Goal: Find specific page/section: Find specific page/section

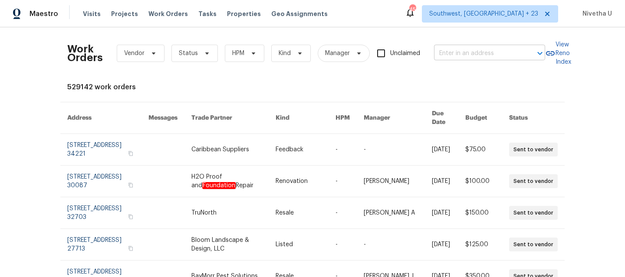
click at [446, 57] on input "text" at bounding box center [477, 53] width 87 height 13
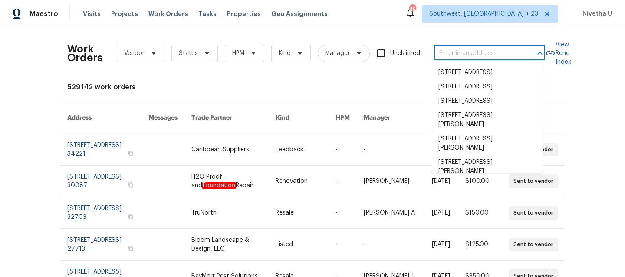
paste input "[STREET_ADDRESS]"
type input "[STREET_ADDRESS]"
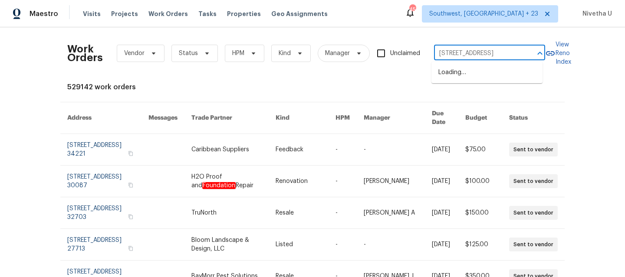
scroll to position [0, 46]
click at [450, 73] on li "[STREET_ADDRESS]" at bounding box center [486, 73] width 111 height 14
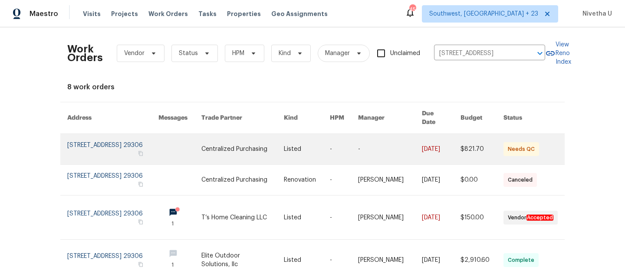
click at [90, 146] on link at bounding box center [112, 149] width 91 height 30
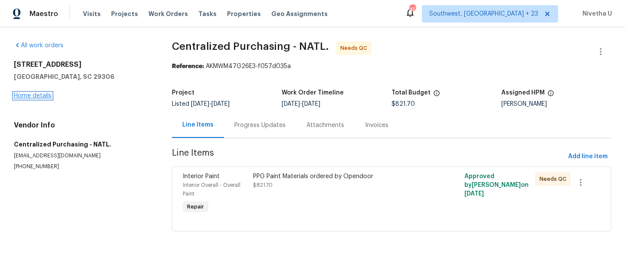
click at [20, 96] on link "Home details" at bounding box center [33, 96] width 38 height 6
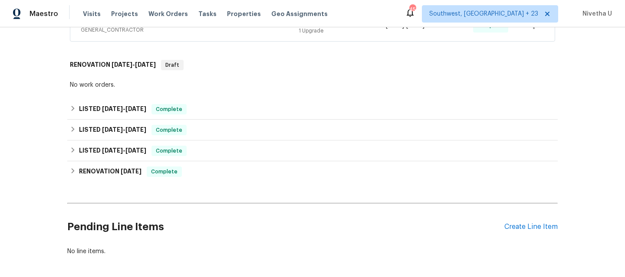
scroll to position [248, 0]
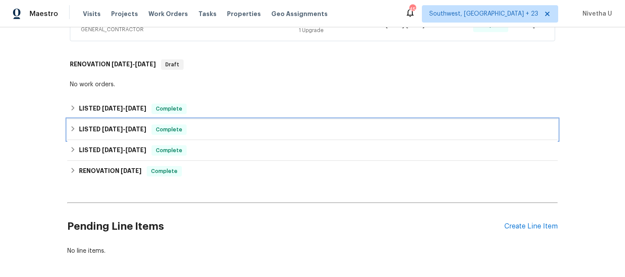
click at [188, 131] on div "LISTED [DATE] - [DATE] Complete" at bounding box center [312, 130] width 485 height 10
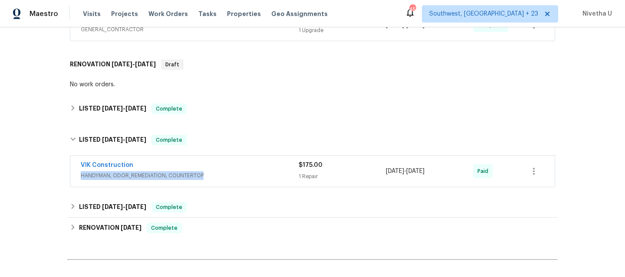
drag, startPoint x: 204, startPoint y: 184, endPoint x: 202, endPoint y: 171, distance: 13.6
click at [202, 171] on div "VIK Construction HANDYMAN, ODOR_REMEDIATION, COUNTERTOP $175.00 1 Repair [DATE]…" at bounding box center [312, 171] width 484 height 31
click at [202, 171] on div "VIK Construction" at bounding box center [190, 166] width 218 height 10
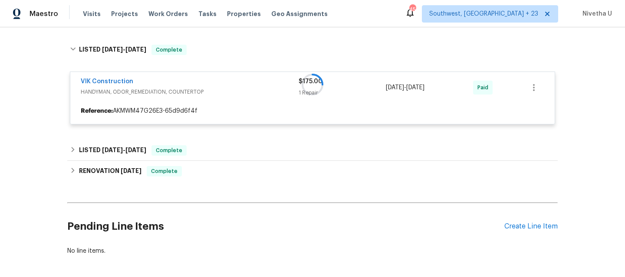
scroll to position [339, 0]
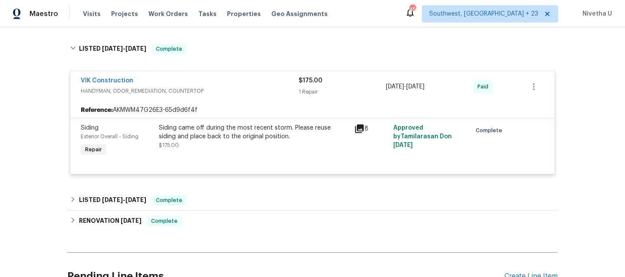
click at [220, 90] on span "HANDYMAN, ODOR_REMEDIATION, COUNTERTOP" at bounding box center [190, 91] width 218 height 9
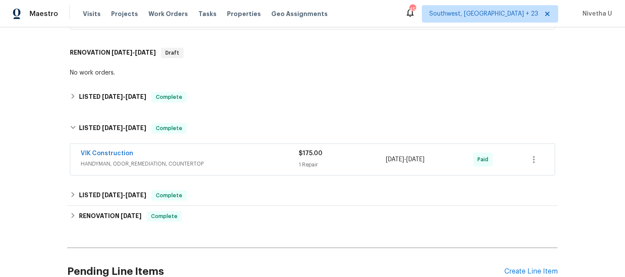
scroll to position [259, 0]
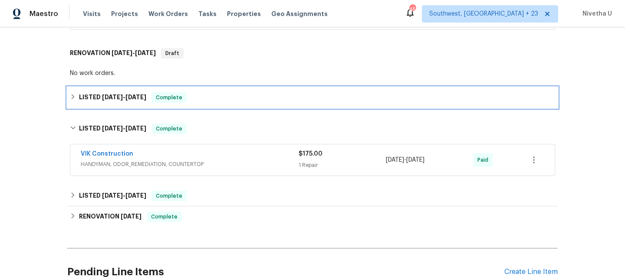
click at [220, 96] on div "LISTED [DATE] - [DATE] Complete" at bounding box center [312, 97] width 485 height 10
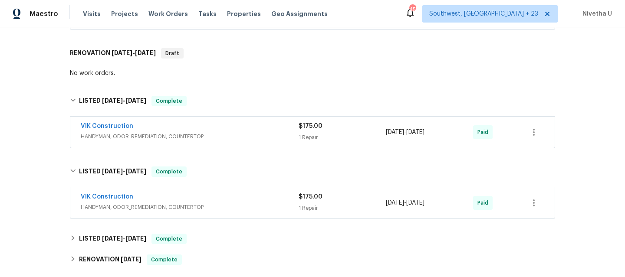
click at [213, 130] on div "VIK Construction" at bounding box center [190, 127] width 218 height 10
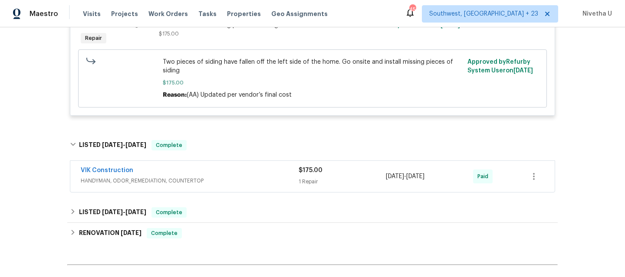
scroll to position [423, 0]
click at [217, 180] on span "HANDYMAN, ODOR_REMEDIATION, COUNTERTOP" at bounding box center [190, 180] width 218 height 9
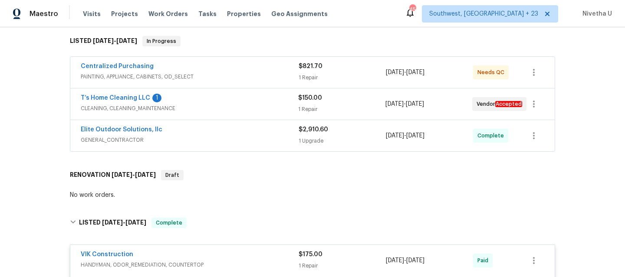
scroll to position [136, 0]
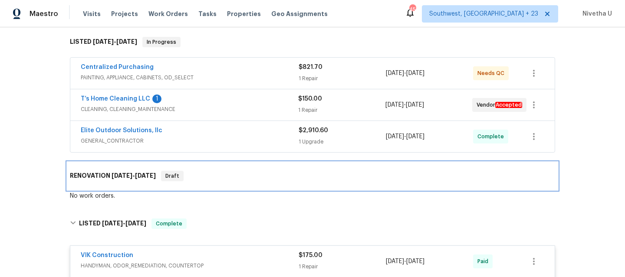
click at [217, 180] on div "RENOVATION [DATE] - [DATE] Draft" at bounding box center [312, 176] width 485 height 10
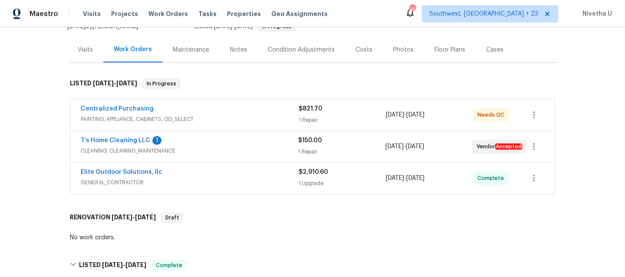
click at [215, 176] on div "Elite Outdoor Solutions, llc" at bounding box center [190, 173] width 218 height 10
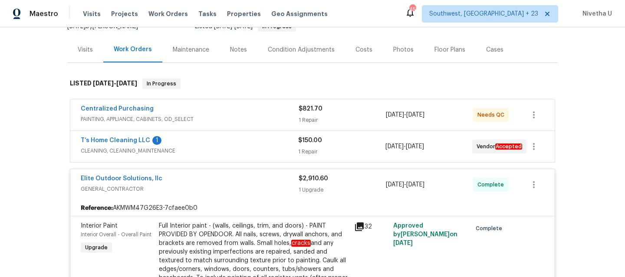
click at [220, 148] on span "CLEANING, CLEANING_MAINTENANCE" at bounding box center [189, 151] width 217 height 9
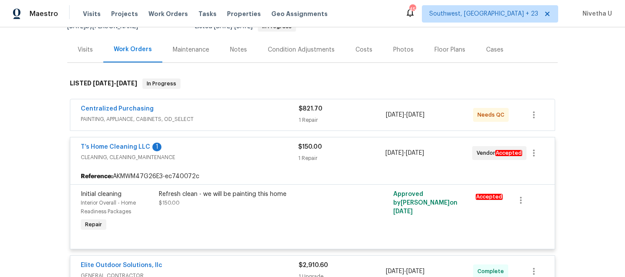
click at [224, 122] on span "PAINTING, APPLIANCE, CABINETS, OD_SELECT" at bounding box center [190, 119] width 218 height 9
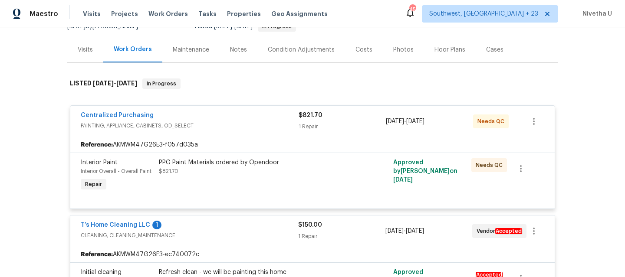
click at [230, 128] on span "PAINTING, APPLIANCE, CABINETS, OD_SELECT" at bounding box center [190, 125] width 218 height 9
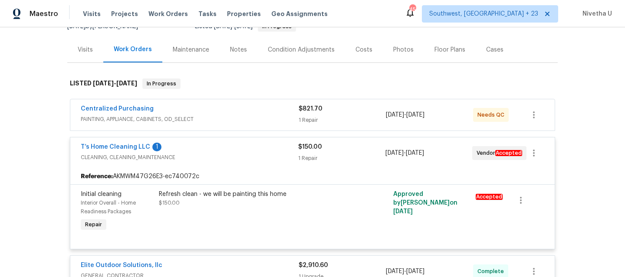
click at [224, 161] on span "CLEANING, CLEANING_MAINTENANCE" at bounding box center [189, 157] width 217 height 9
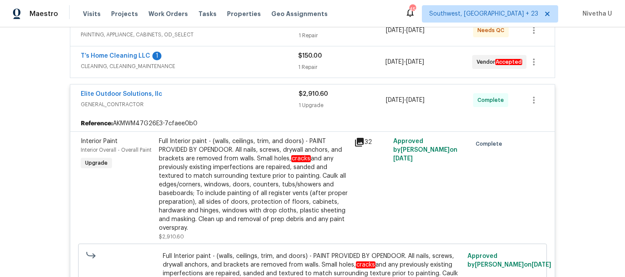
scroll to position [178, 0]
click at [219, 97] on div "Elite Outdoor Solutions, llc" at bounding box center [190, 96] width 218 height 10
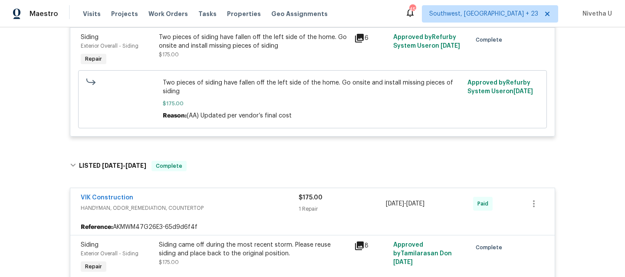
scroll to position [402, 0]
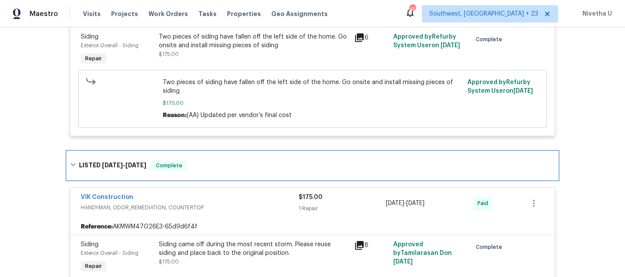
click at [216, 173] on div "LISTED [DATE] - [DATE] Complete" at bounding box center [312, 166] width 490 height 28
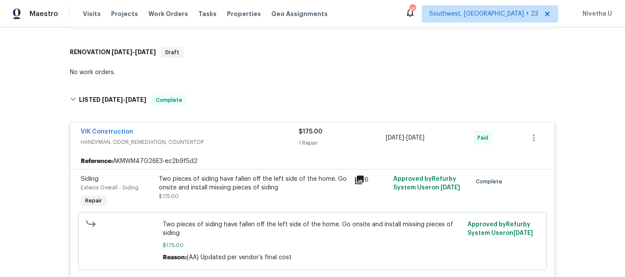
scroll to position [248, 0]
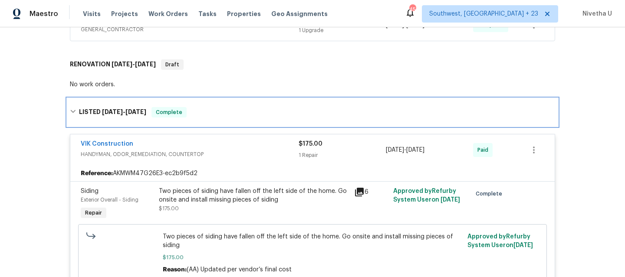
click at [207, 125] on div "LISTED [DATE] - [DATE] Complete" at bounding box center [312, 112] width 490 height 28
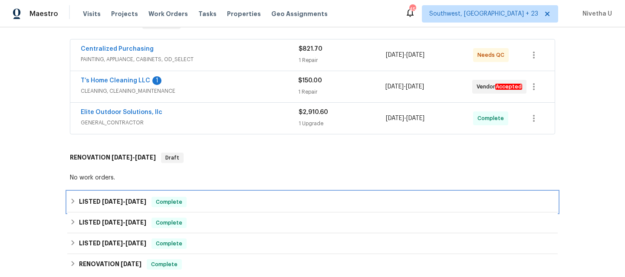
scroll to position [153, 0]
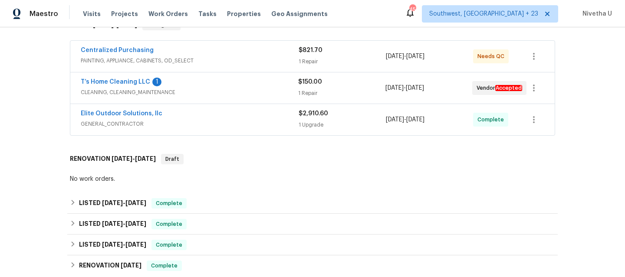
click at [205, 117] on div "Elite Outdoor Solutions, llc" at bounding box center [190, 114] width 218 height 10
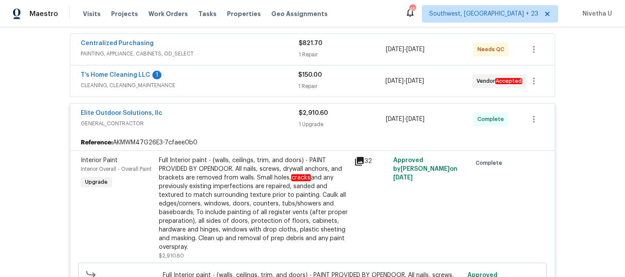
click at [200, 121] on span "GENERAL_CONTRACTOR" at bounding box center [190, 123] width 218 height 9
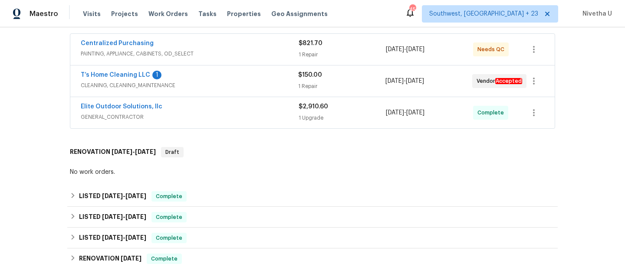
scroll to position [108, 0]
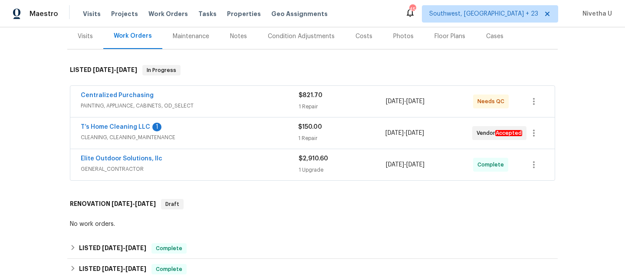
click at [201, 135] on span "CLEANING, CLEANING_MAINTENANCE" at bounding box center [189, 137] width 217 height 9
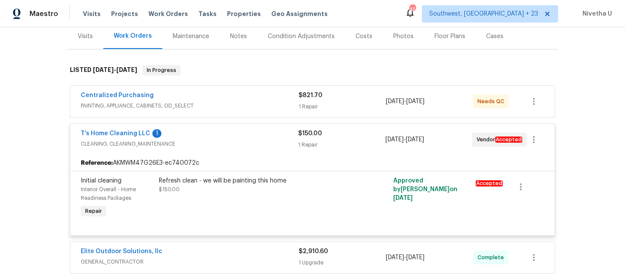
click at [201, 135] on div "T’s Home Cleaning LLC 1" at bounding box center [189, 134] width 217 height 10
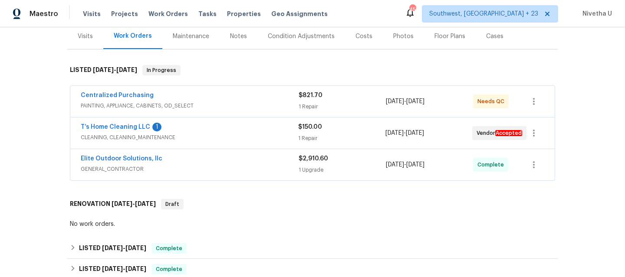
click at [200, 105] on span "PAINTING, APPLIANCE, CABINETS, OD_SELECT" at bounding box center [190, 106] width 218 height 9
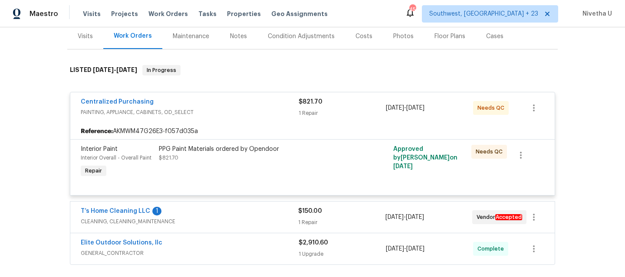
click at [201, 105] on div "Centralized Purchasing" at bounding box center [190, 103] width 218 height 10
